Goal: Answer question/provide support: Share knowledge or assist other users

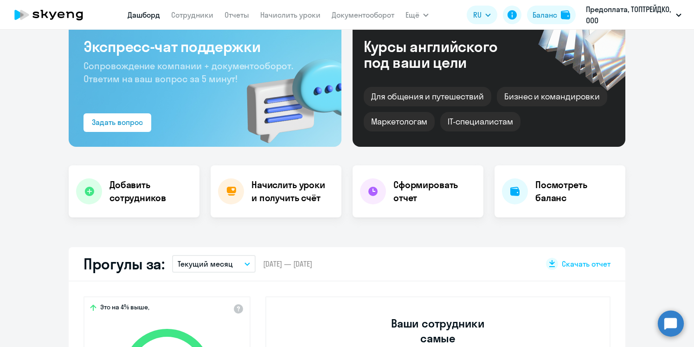
select select "30"
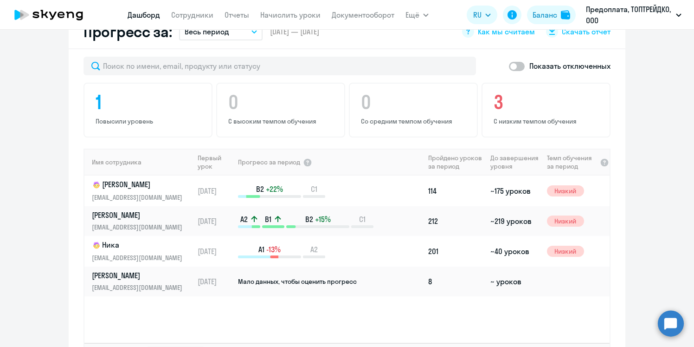
scroll to position [567, 0]
click at [205, 19] on link "Сотрудники" at bounding box center [192, 14] width 42 height 9
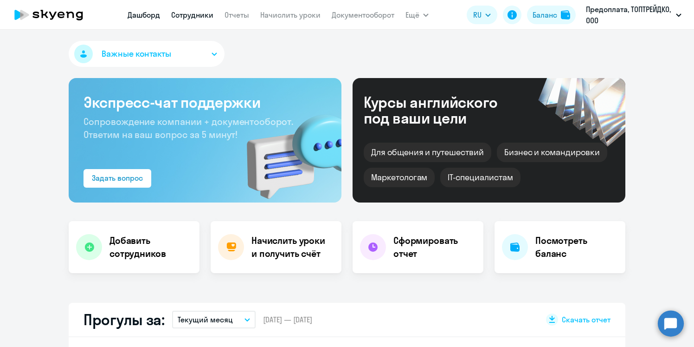
select select "30"
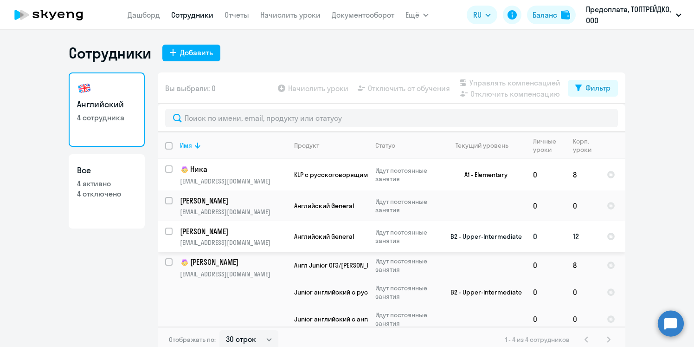
scroll to position [4, 0]
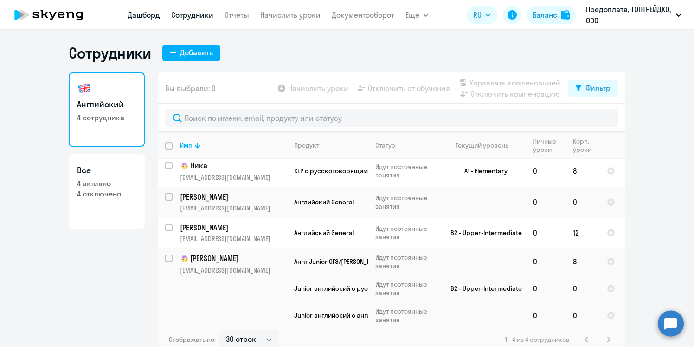
click at [144, 17] on link "Дашборд" at bounding box center [144, 14] width 32 height 9
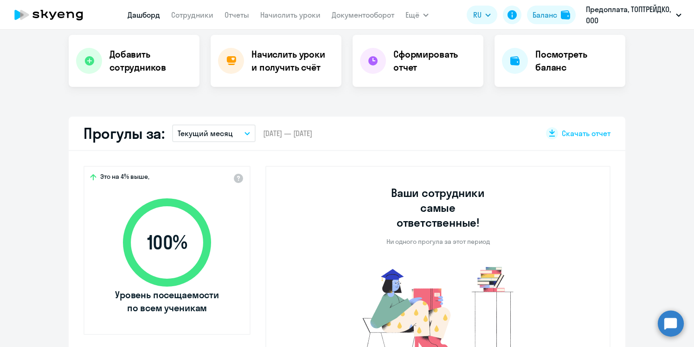
select select "30"
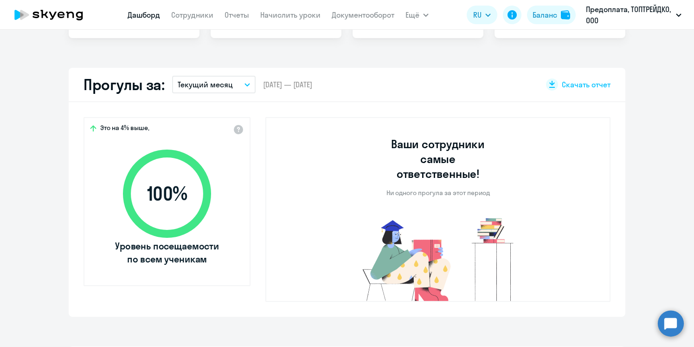
scroll to position [236, 0]
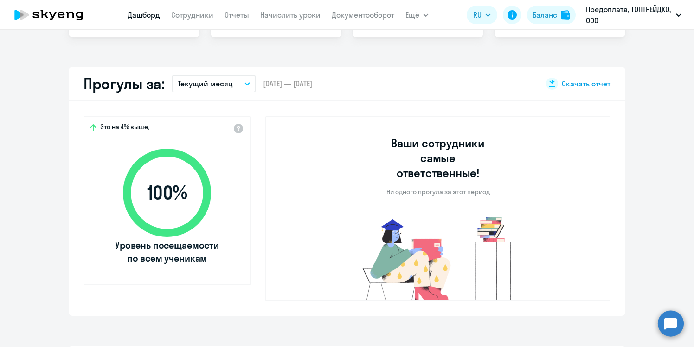
click at [566, 86] on span "Скачать отчет" at bounding box center [586, 83] width 49 height 10
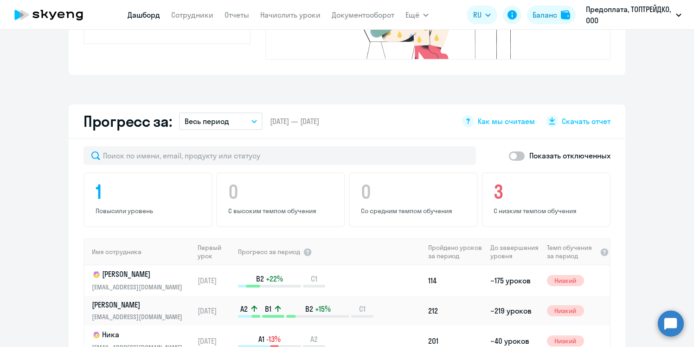
scroll to position [806, 0]
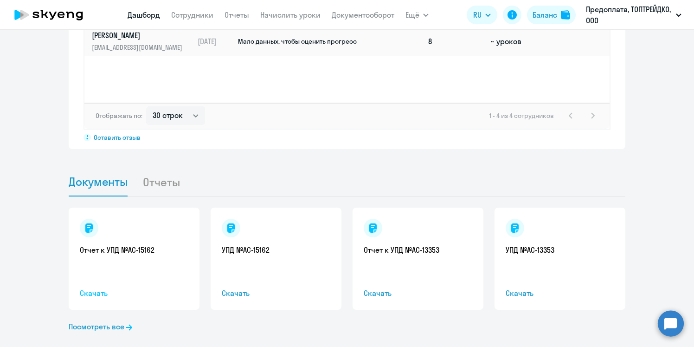
click at [97, 287] on span "Скачать" at bounding box center [134, 292] width 109 height 11
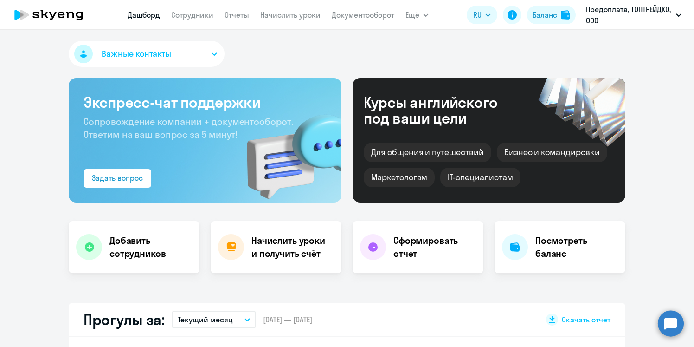
select select "30"
click at [265, 13] on link "Начислить уроки" at bounding box center [290, 14] width 60 height 9
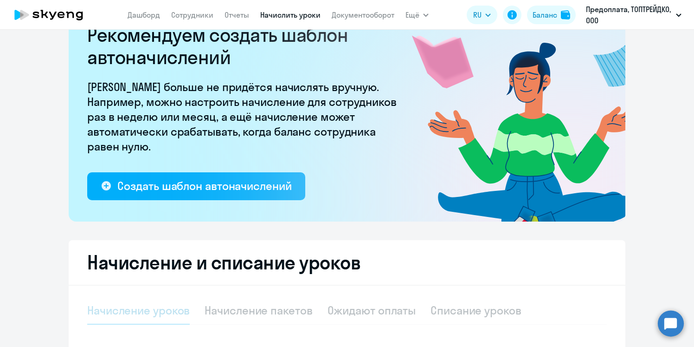
select select "10"
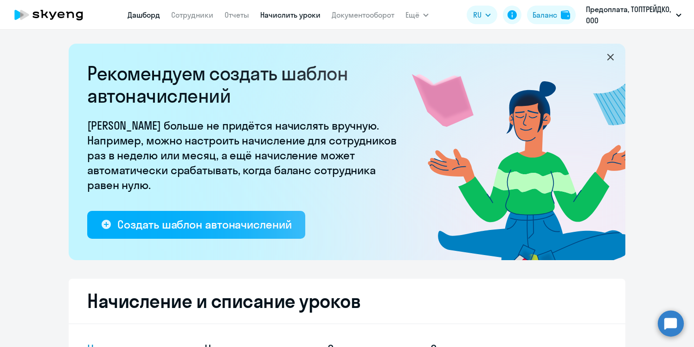
click at [148, 17] on link "Дашборд" at bounding box center [144, 14] width 32 height 9
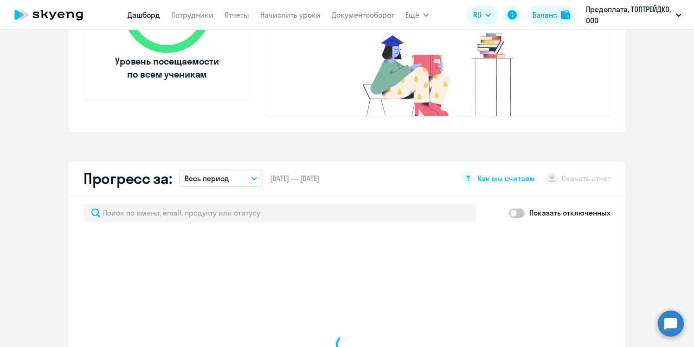
select select "30"
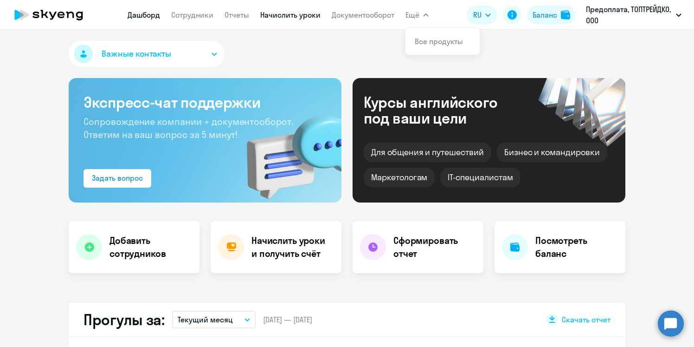
click at [301, 12] on link "Начислить уроки" at bounding box center [290, 14] width 60 height 9
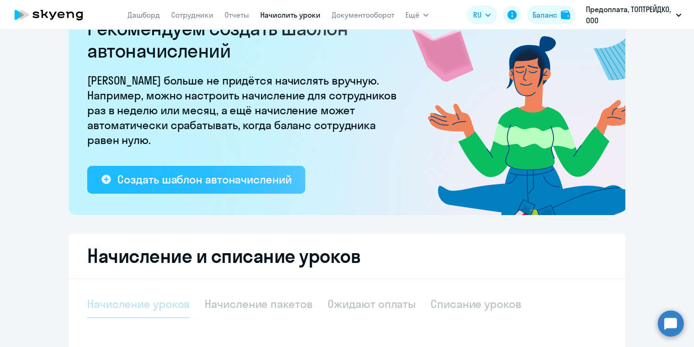
select select "10"
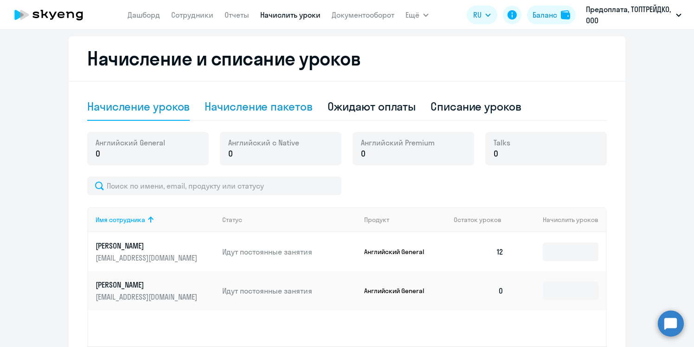
scroll to position [240, 0]
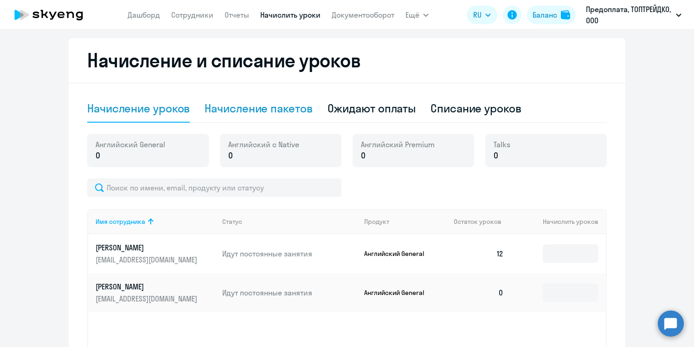
click at [269, 113] on div "Начисление пакетов" at bounding box center [259, 108] width 108 height 15
select select "10"
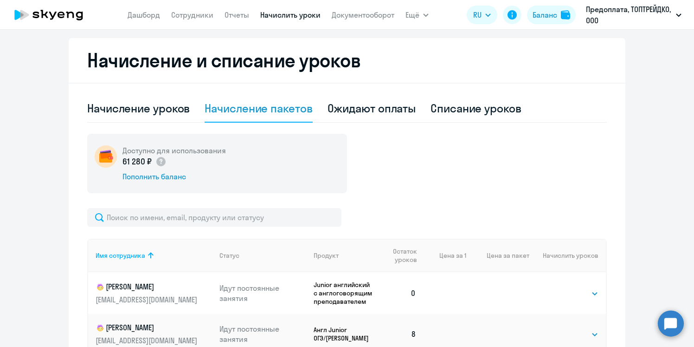
click at [269, 113] on div "Начисление пакетов" at bounding box center [259, 108] width 108 height 15
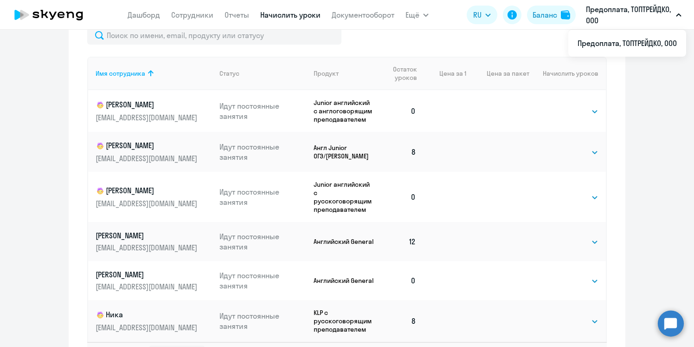
scroll to position [495, 0]
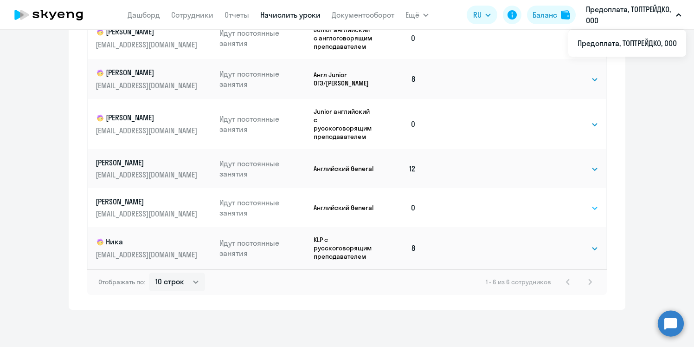
click at [567, 209] on select "Выбрать 4 8 16 32 64 96 128" at bounding box center [579, 207] width 38 height 11
click at [592, 207] on select "Выбрать 4 8 16 32 64 96 128" at bounding box center [579, 207] width 38 height 11
select select "16"
click at [560, 202] on select "Выбрать 4 8 16 32 64 96 128" at bounding box center [579, 207] width 38 height 11
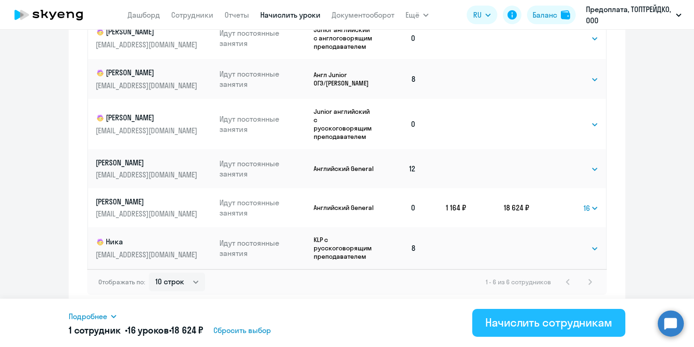
click at [543, 326] on div "Начислить сотрудникам" at bounding box center [548, 322] width 127 height 15
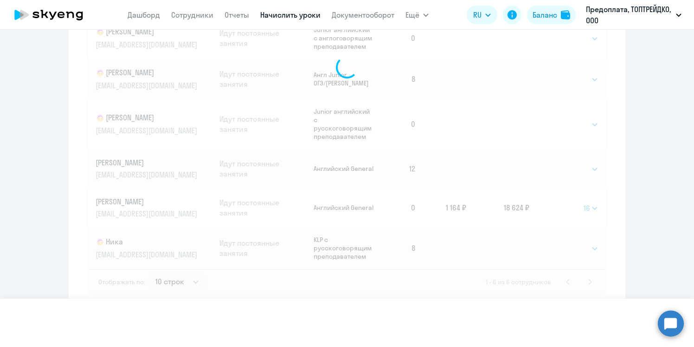
select select
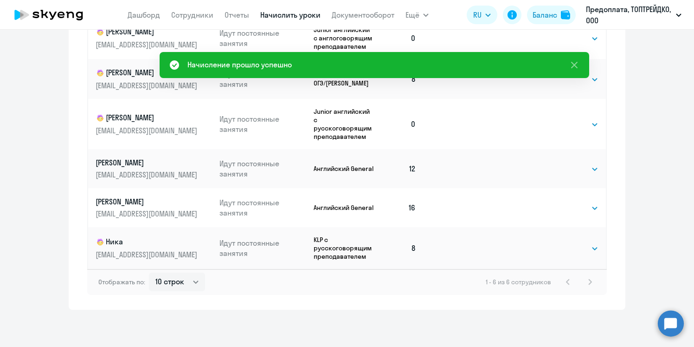
scroll to position [244, 0]
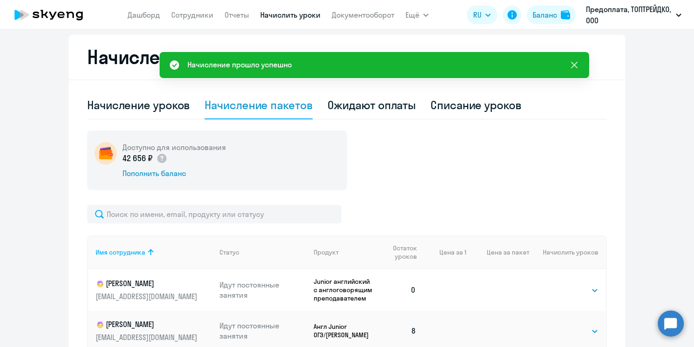
click at [576, 64] on icon at bounding box center [574, 64] width 11 height 11
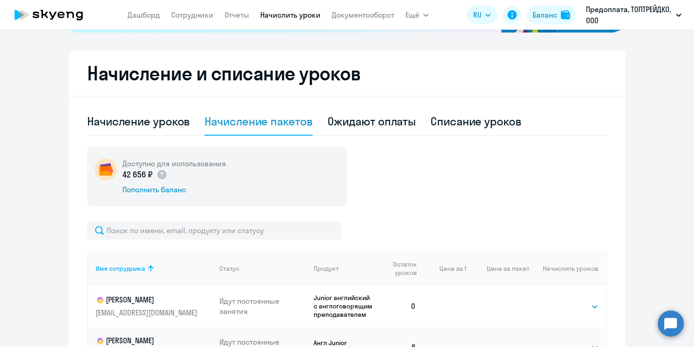
scroll to position [225, 0]
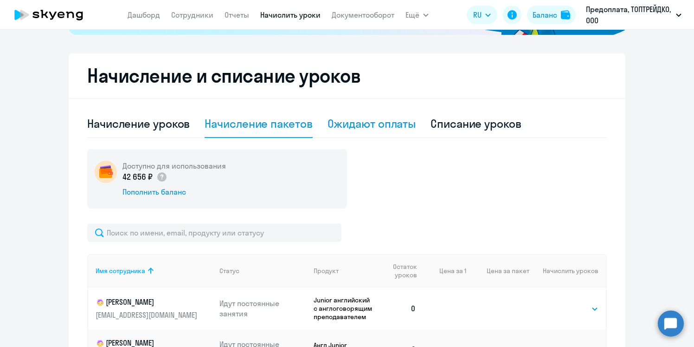
click at [382, 125] on div "Ожидают оплаты" at bounding box center [372, 123] width 89 height 15
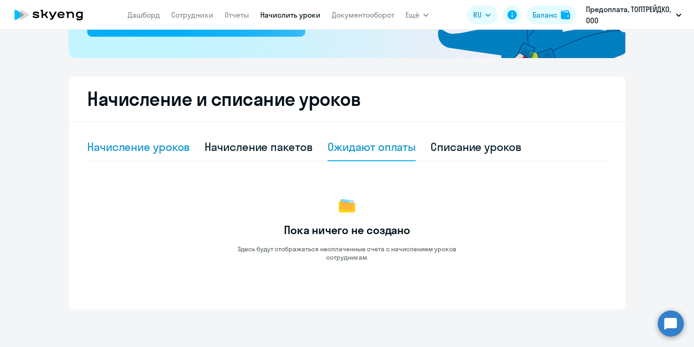
click at [155, 150] on div "Начисление уроков" at bounding box center [138, 146] width 103 height 15
select select "10"
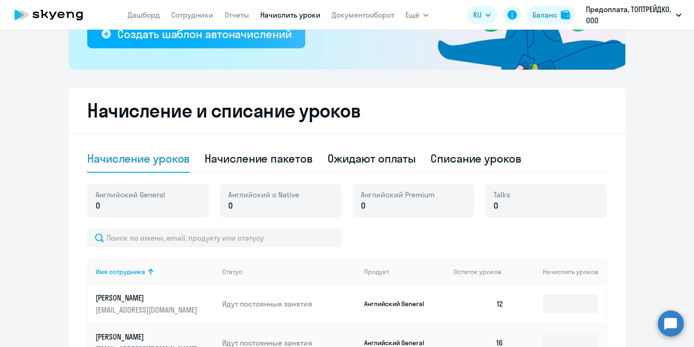
scroll to position [174, 0]
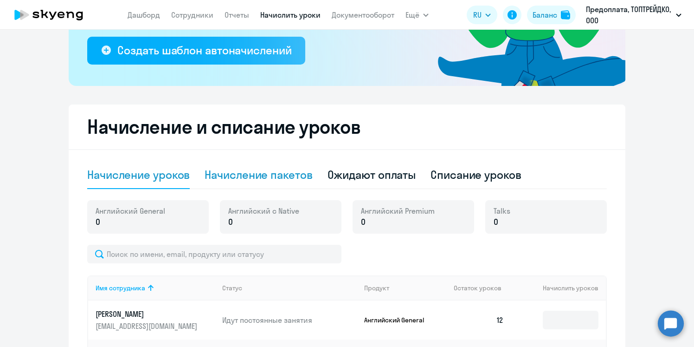
click at [285, 177] on div "Начисление пакетов" at bounding box center [259, 174] width 108 height 15
select select "10"
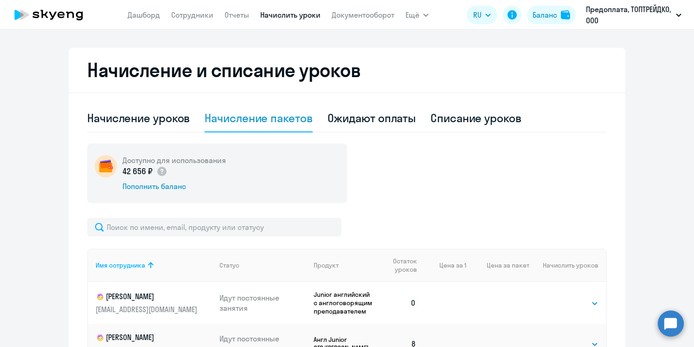
scroll to position [249, 0]
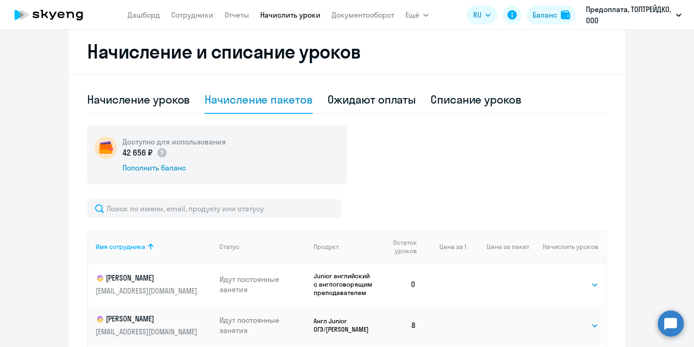
click at [673, 323] on circle at bounding box center [671, 323] width 26 height 26
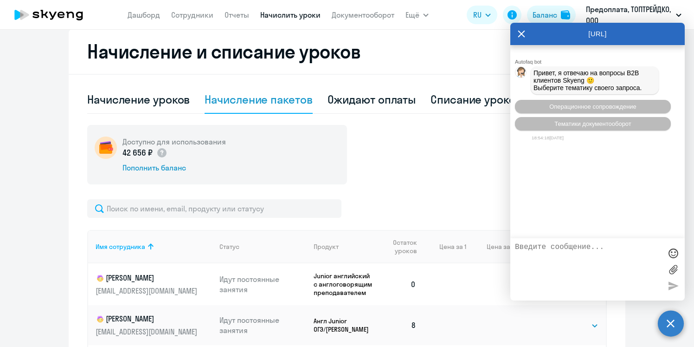
click at [426, 188] on div "Доступно для использования 42 656 ₽ Пополнить баланс Имя сотрудника Статус Прод…" at bounding box center [347, 333] width 520 height 416
click at [184, 20] on nav "Дашборд Сотрудники Отчеты Начислить уроки Документооборот" at bounding box center [261, 15] width 267 height 19
click at [183, 15] on link "Сотрудники" at bounding box center [192, 14] width 42 height 9
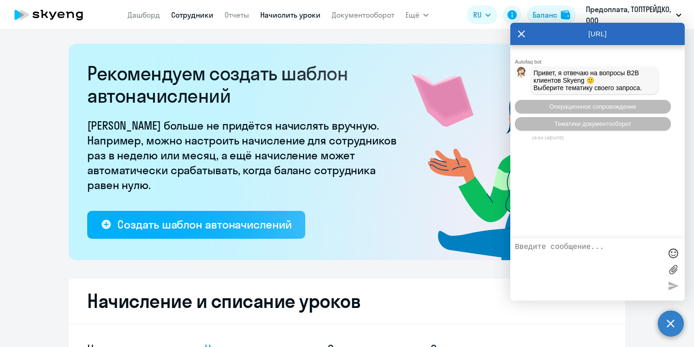
select select "30"
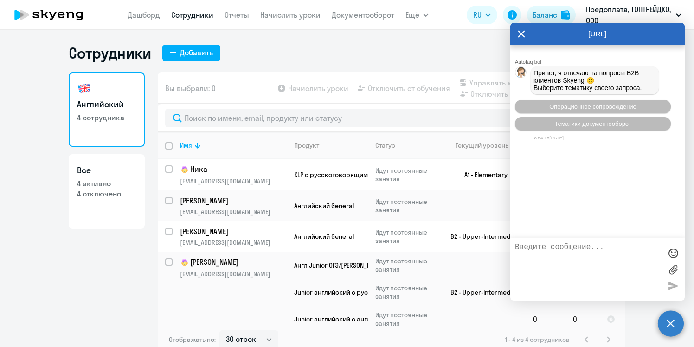
click at [99, 194] on p "4 отключено" at bounding box center [106, 193] width 59 height 10
select select "30"
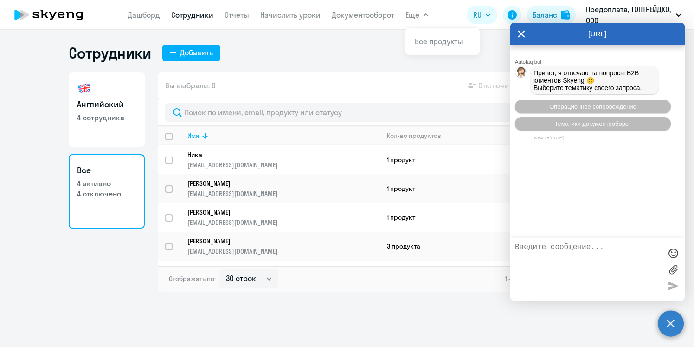
click at [522, 27] on icon at bounding box center [521, 34] width 7 height 22
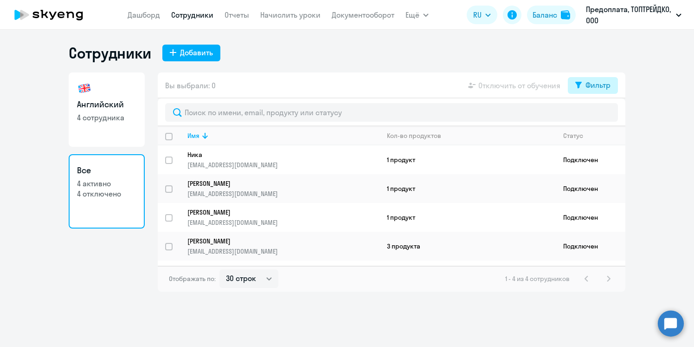
click at [599, 86] on div "Фильтр" at bounding box center [598, 84] width 25 height 11
click at [599, 118] on span at bounding box center [603, 115] width 16 height 9
click at [595, 116] on input "checkbox" at bounding box center [594, 115] width 0 height 0
checkbox input "true"
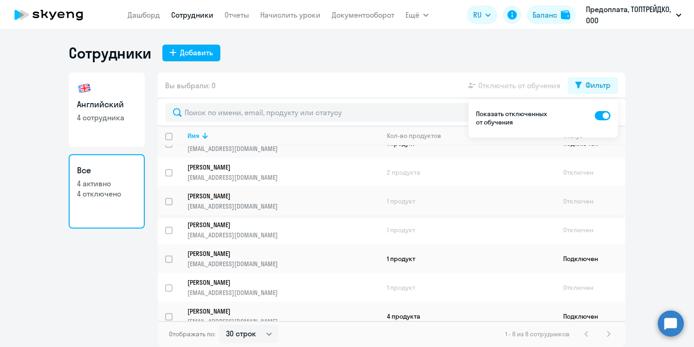
scroll to position [51, 0]
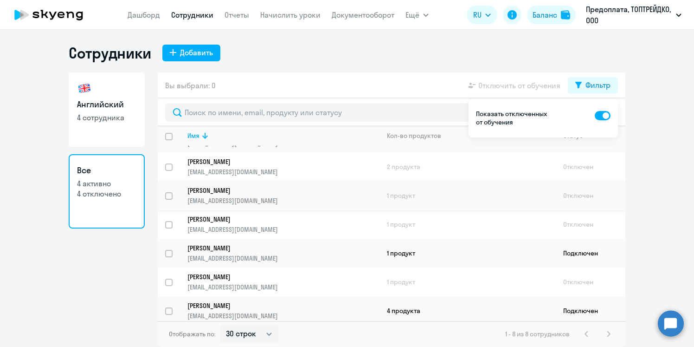
click at [170, 195] on input "select row 15206476" at bounding box center [174, 201] width 19 height 19
checkbox input "true"
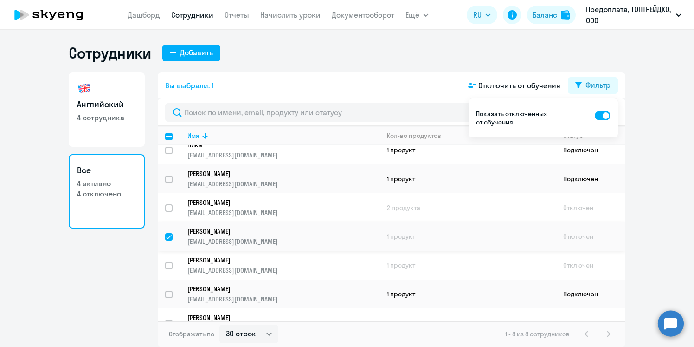
scroll to position [0, 0]
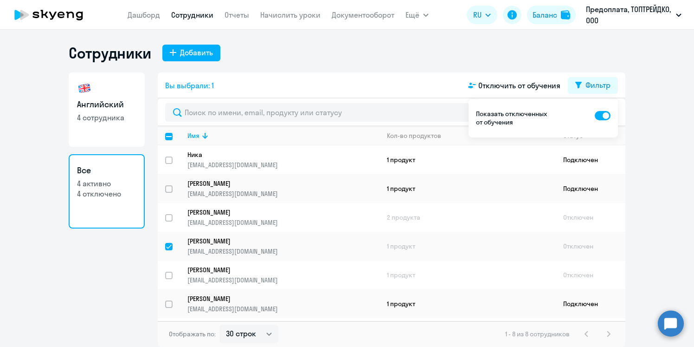
click at [669, 322] on circle at bounding box center [671, 323] width 26 height 26
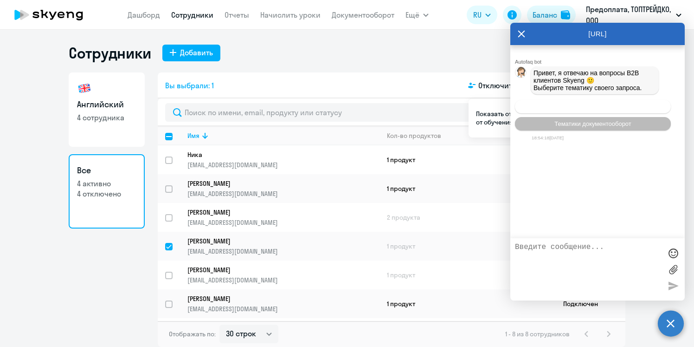
click at [582, 103] on button "Операционное сопровождение" at bounding box center [593, 106] width 156 height 13
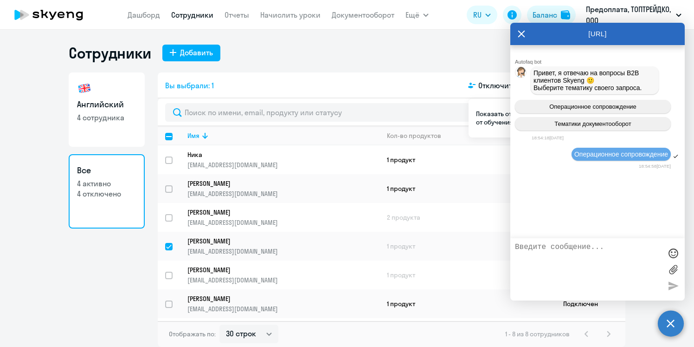
scroll to position [84, 0]
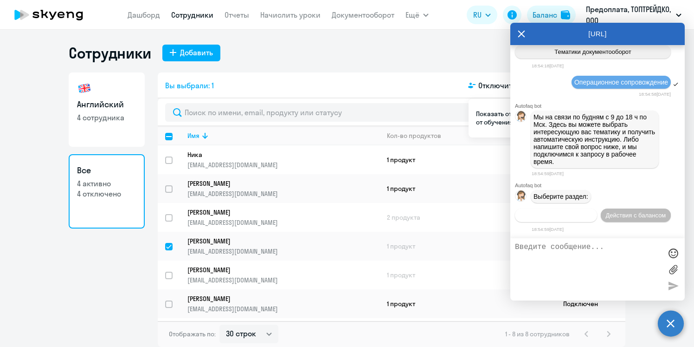
click at [569, 218] on span "Действия по сотрудникам" at bounding box center [556, 215] width 72 height 7
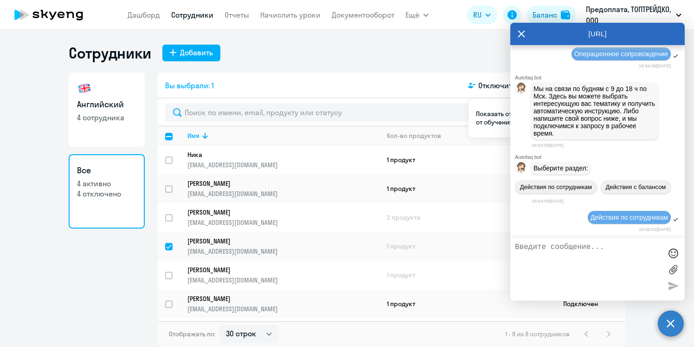
scroll to position [207, 0]
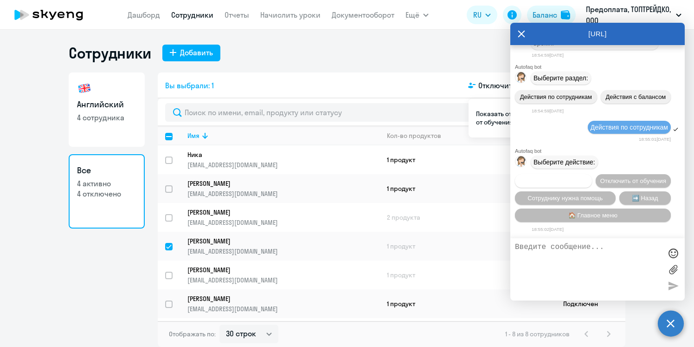
click at [570, 181] on span "Подключить к обучению" at bounding box center [554, 180] width 68 height 7
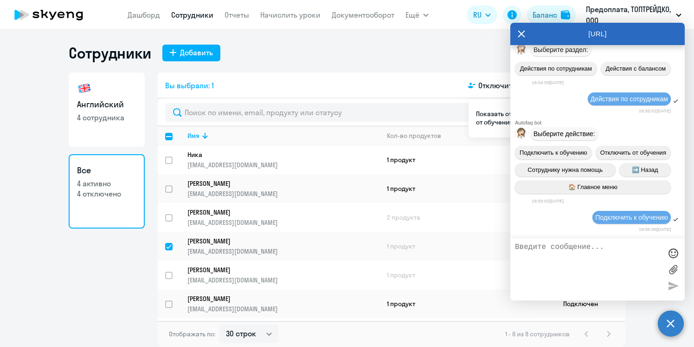
scroll to position [330, 0]
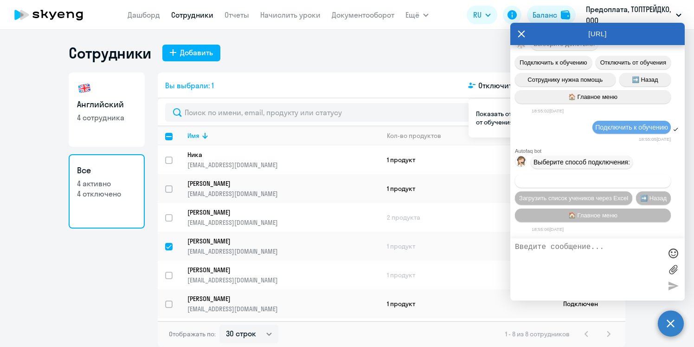
click at [587, 177] on span "Добавить учеников вручную" at bounding box center [593, 180] width 79 height 7
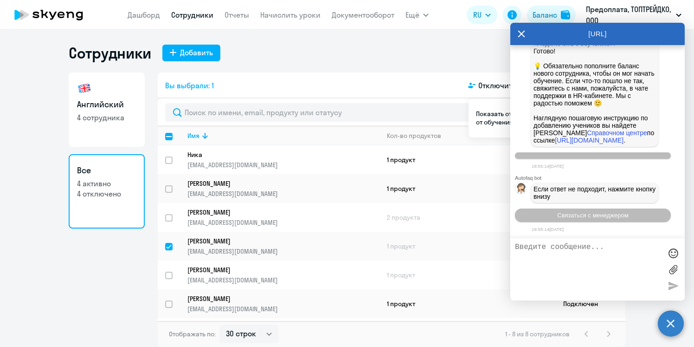
scroll to position [779, 0]
click at [589, 215] on span "Связаться с менеджером" at bounding box center [592, 215] width 71 height 7
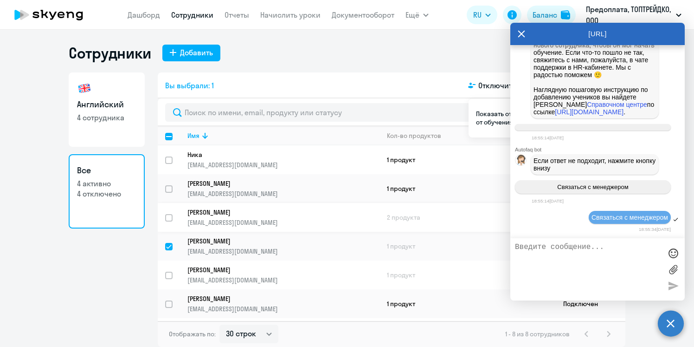
scroll to position [50, 0]
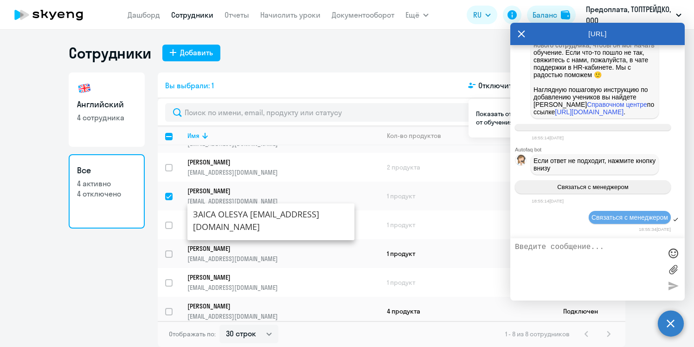
click at [154, 209] on div "Английский 4 сотрудника Все 4 активно 4 отключено Вы выбрали: 1 Отключить от об…" at bounding box center [347, 209] width 557 height 274
click at [536, 253] on textarea at bounding box center [588, 269] width 147 height 53
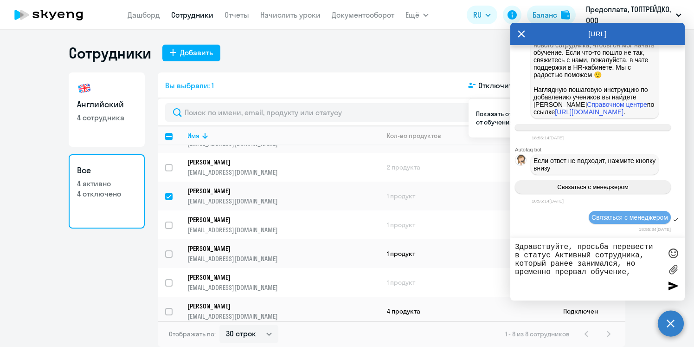
paste textarea "https://business.skyeng.ru/companies/172492/students/15206476"
drag, startPoint x: 650, startPoint y: 290, endPoint x: 515, endPoint y: 279, distance: 135.5
click at [515, 279] on textarea "Здравствуйте, просьба перевести в статус Активный сотрудника, который ранее зан…" at bounding box center [588, 269] width 147 height 53
type textarea "Здравствуйте, просьба перевести в статус Активный сотрудника, который ранее зан…"
click at [671, 285] on div at bounding box center [673, 285] width 14 height 14
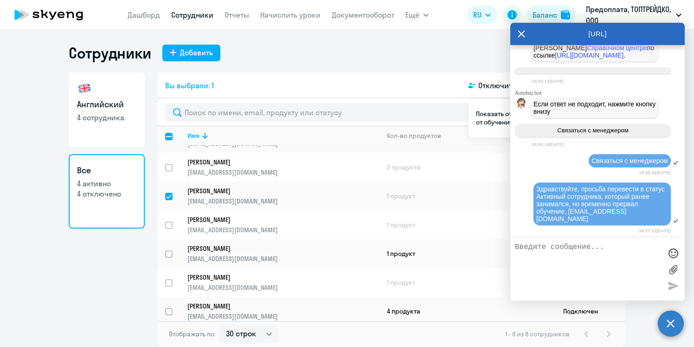
scroll to position [861, 0]
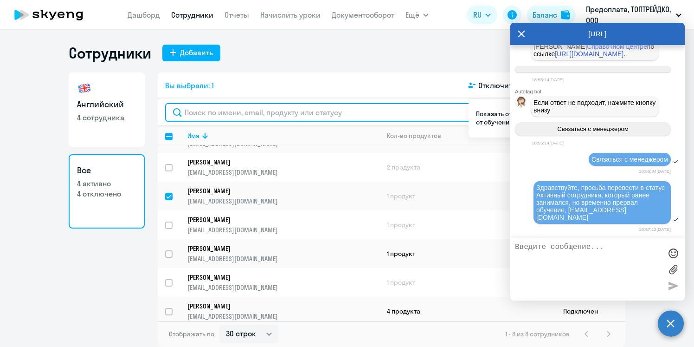
click at [443, 114] on input "text" at bounding box center [391, 112] width 453 height 19
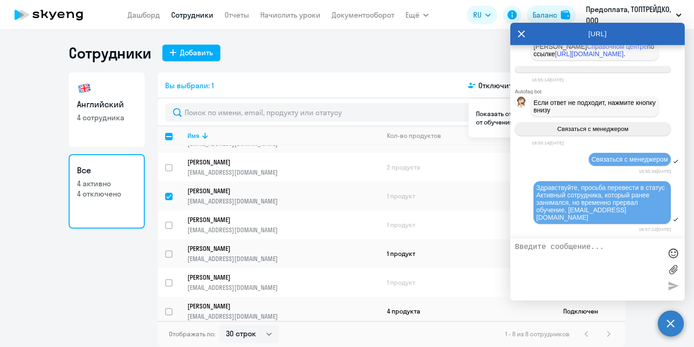
click at [521, 34] on icon at bounding box center [521, 34] width 7 height 7
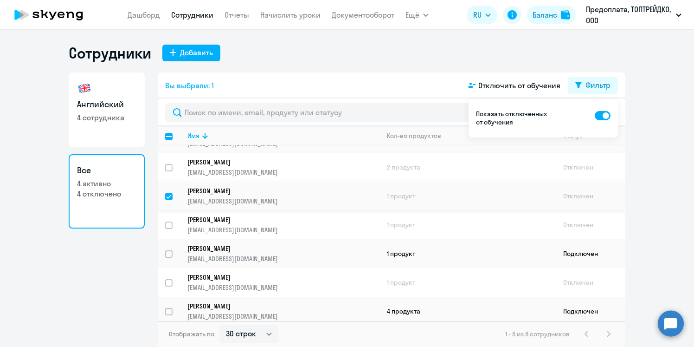
click at [573, 194] on td "Отключен" at bounding box center [591, 195] width 70 height 29
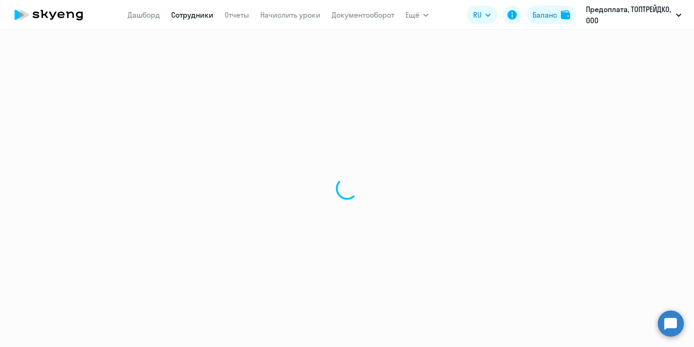
select select "english"
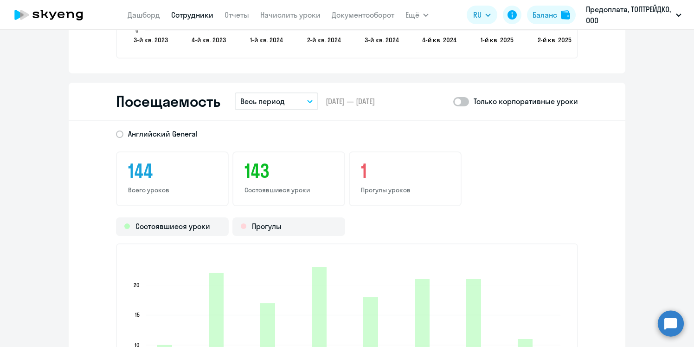
scroll to position [1128, 0]
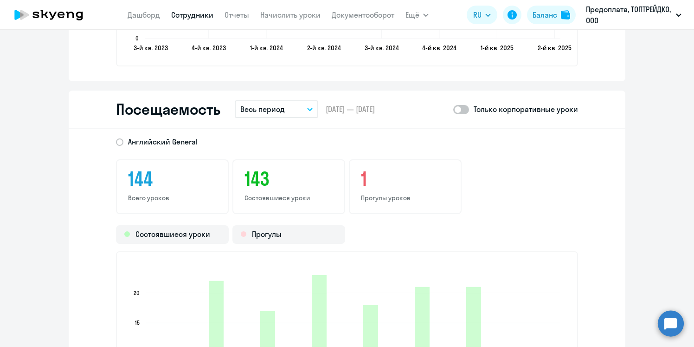
click at [364, 178] on h3 "1" at bounding box center [405, 178] width 89 height 22
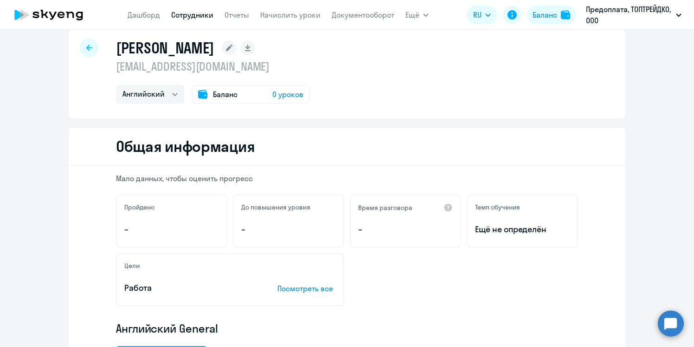
scroll to position [6, 0]
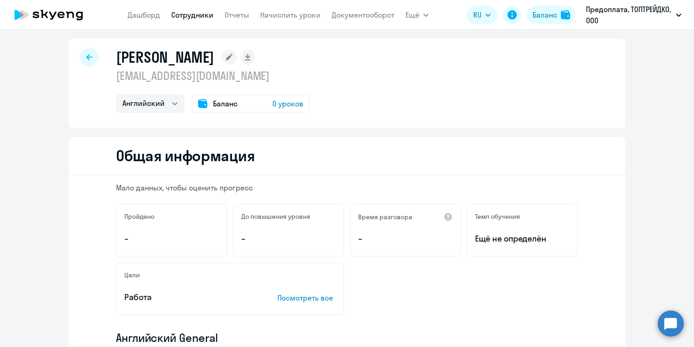
click at [281, 103] on span "0 уроков" at bounding box center [287, 103] width 31 height 11
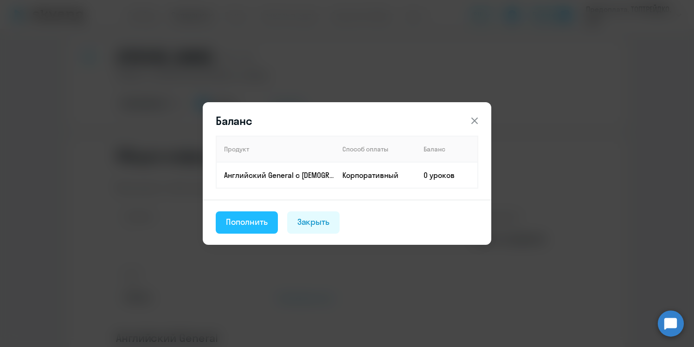
click at [264, 226] on div "Пополнить" at bounding box center [247, 222] width 42 height 12
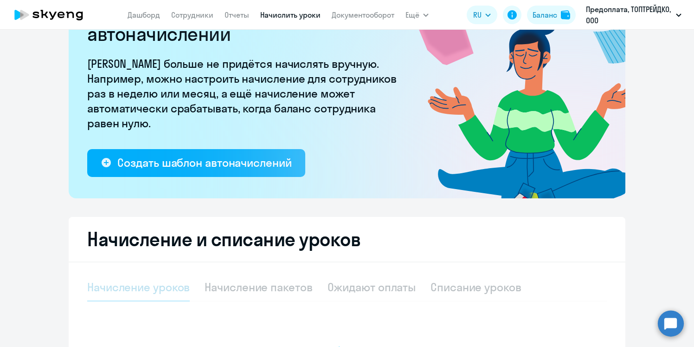
select select "10"
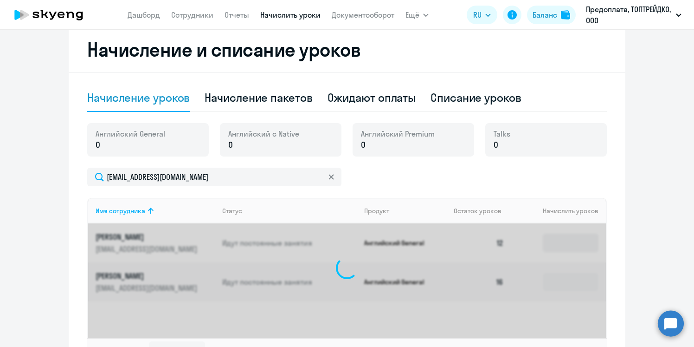
scroll to position [295, 0]
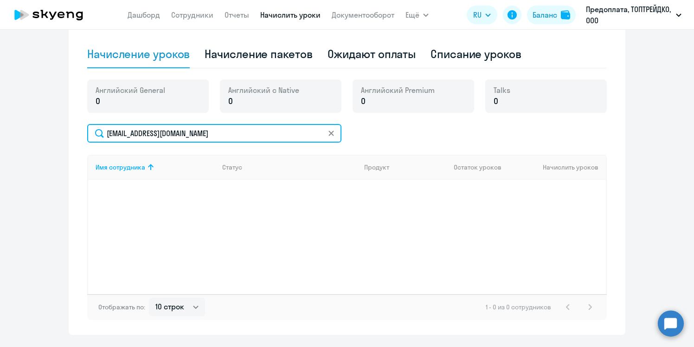
click at [99, 133] on input "olesyakarpenko85@gmail.com" at bounding box center [214, 133] width 254 height 19
click at [221, 135] on input "olesyakarpenko85@gmail.com" at bounding box center [214, 133] width 254 height 19
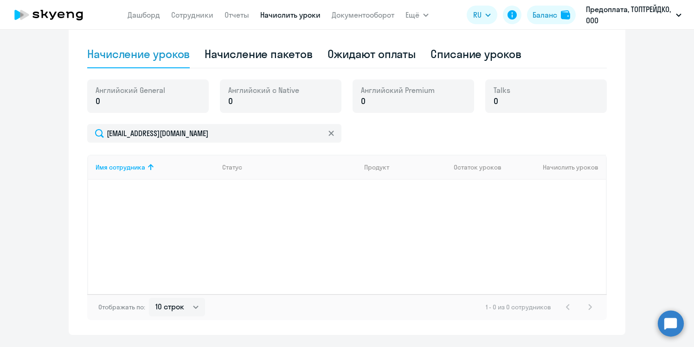
click at [330, 131] on icon at bounding box center [332, 133] width 6 height 6
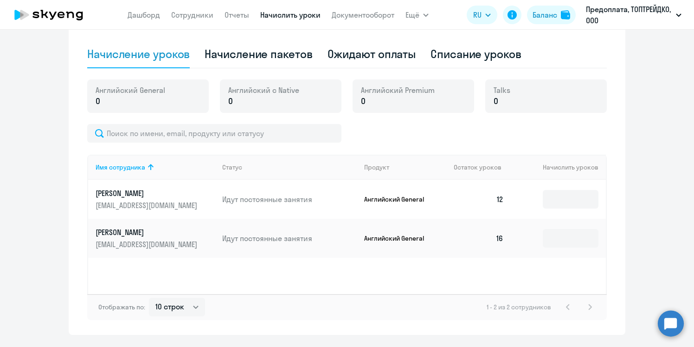
click at [666, 322] on circle at bounding box center [671, 323] width 26 height 26
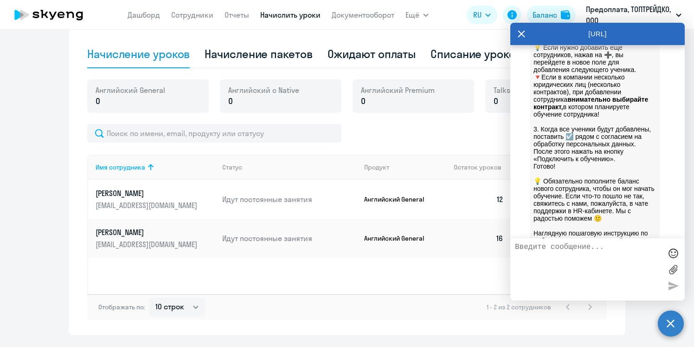
scroll to position [861, 0]
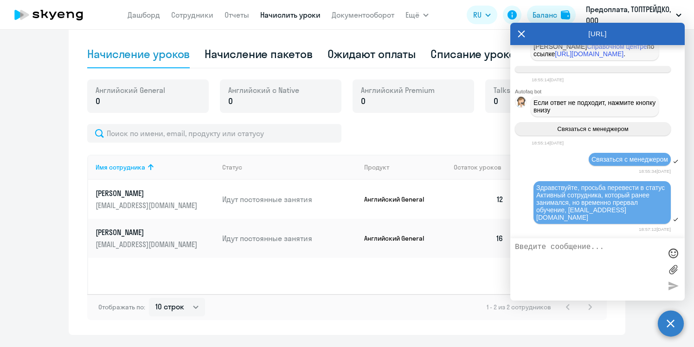
drag, startPoint x: 568, startPoint y: 216, endPoint x: 656, endPoint y: 216, distance: 88.2
click at [656, 216] on span "Здравствуйте, просьба перевести в статус Активный сотрудника, который ранее зан…" at bounding box center [601, 202] width 130 height 37
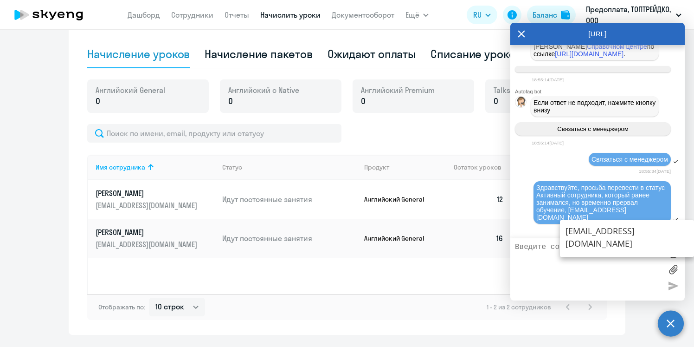
copy span "olesyakarpenko85@gmail.com"
click at [186, 14] on link "Сотрудники" at bounding box center [192, 14] width 42 height 9
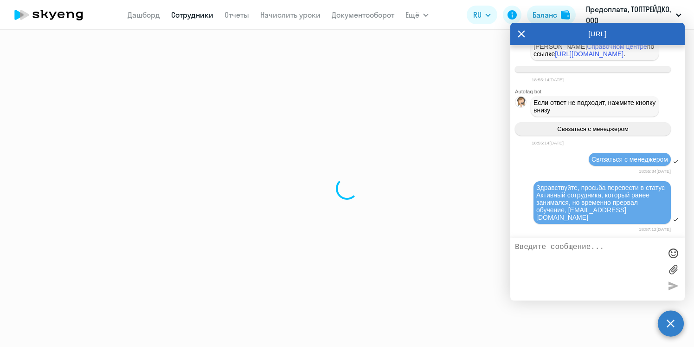
select select "30"
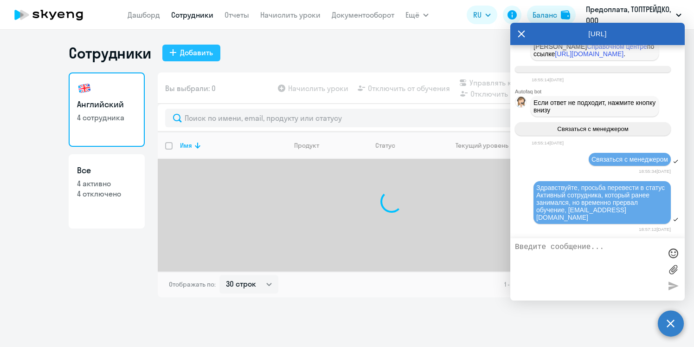
click at [185, 57] on div "Добавить" at bounding box center [196, 52] width 33 height 11
select select "english_adult_not_native_speaker"
select select "3"
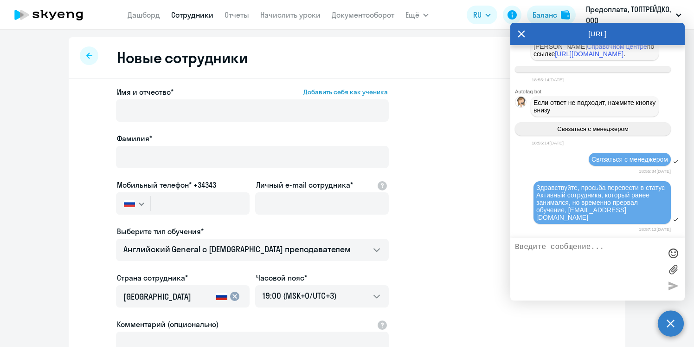
click at [86, 60] on div at bounding box center [89, 55] width 19 height 19
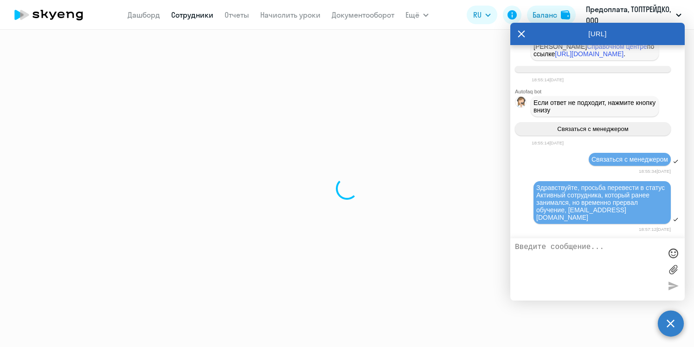
select select "30"
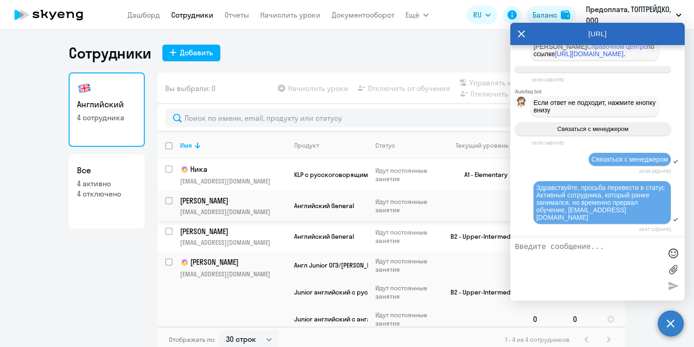
scroll to position [4, 0]
